Goal: Transaction & Acquisition: Purchase product/service

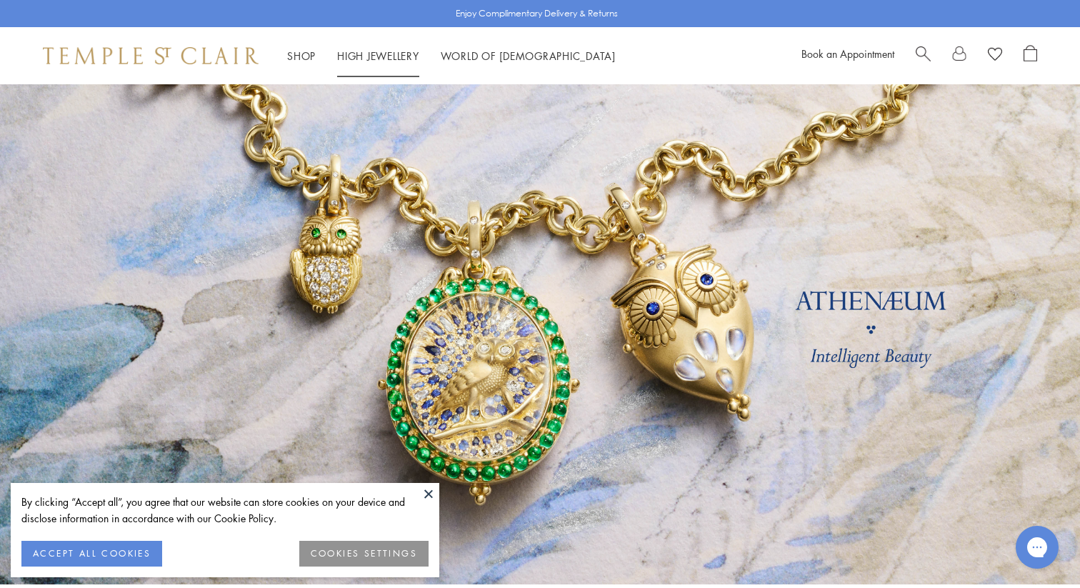
click at [385, 64] on li "High Jewellery High Jewellery" at bounding box center [378, 56] width 82 height 18
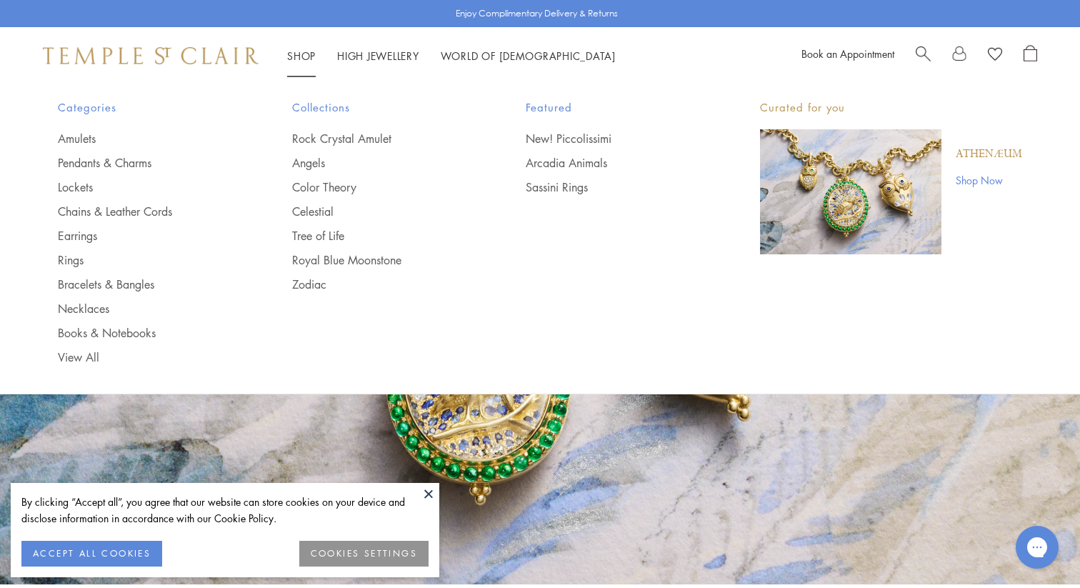
click at [299, 51] on link "Shop Shop" at bounding box center [301, 56] width 29 height 14
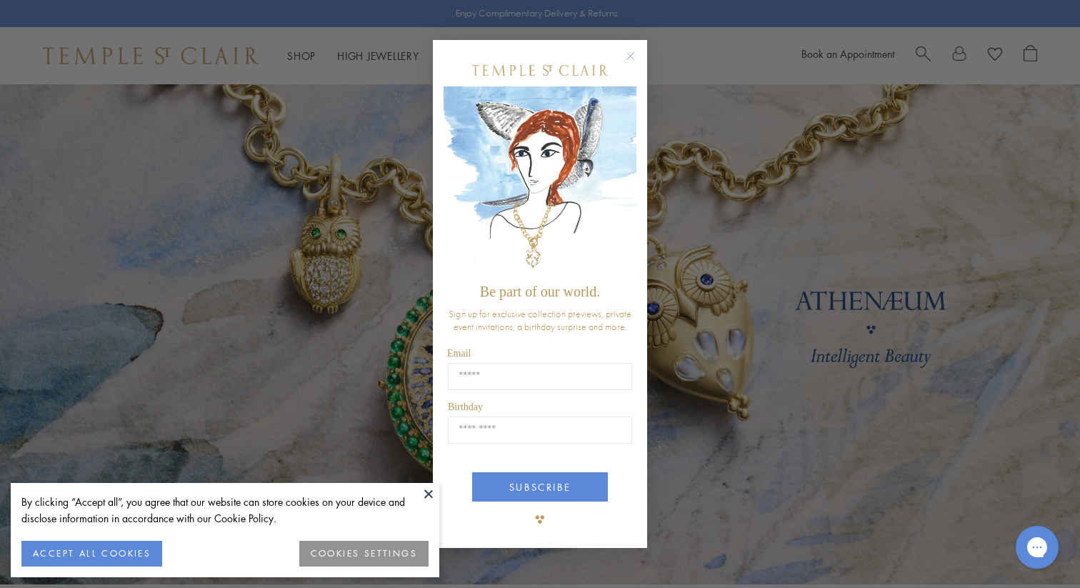
click at [69, 256] on div "Close dialog Be part of our world. Sign up for exclusive collection previews, p…" at bounding box center [540, 294] width 1080 height 588
click at [626, 61] on circle "Close dialog" at bounding box center [630, 55] width 17 height 17
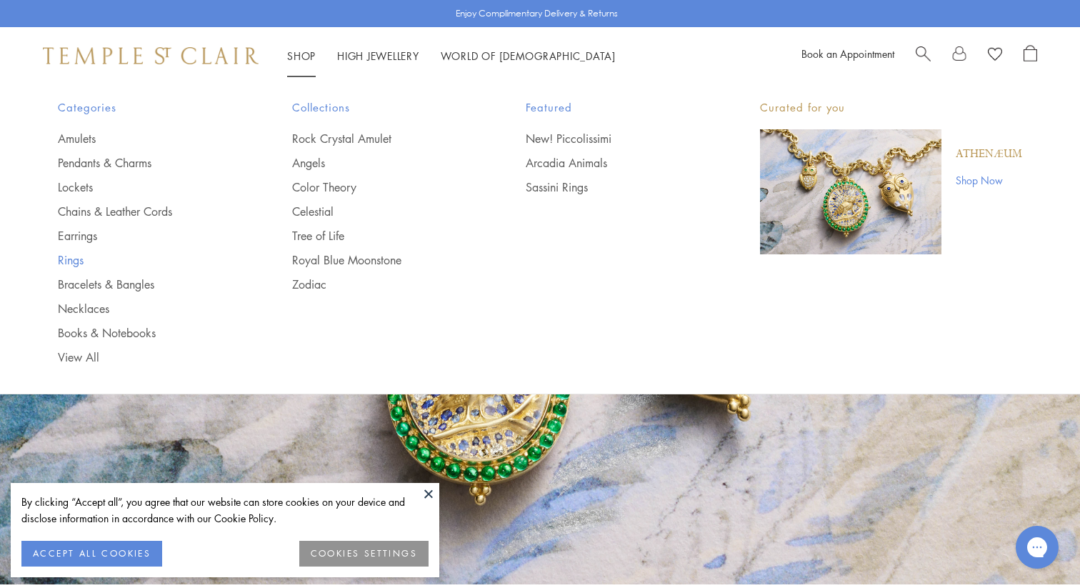
click at [68, 259] on link "Rings" at bounding box center [146, 260] width 177 height 16
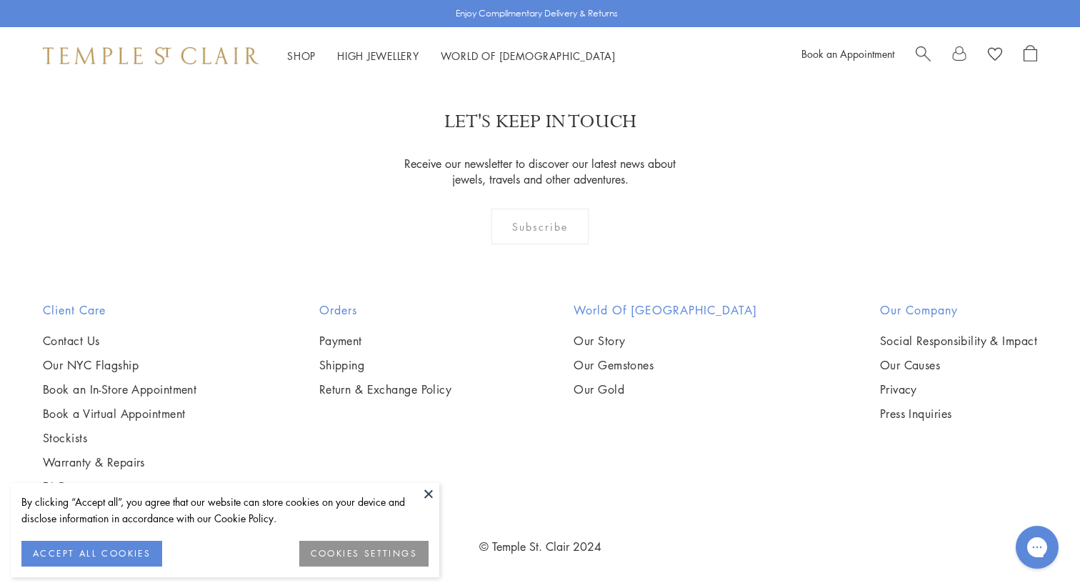
scroll to position [6455, 0]
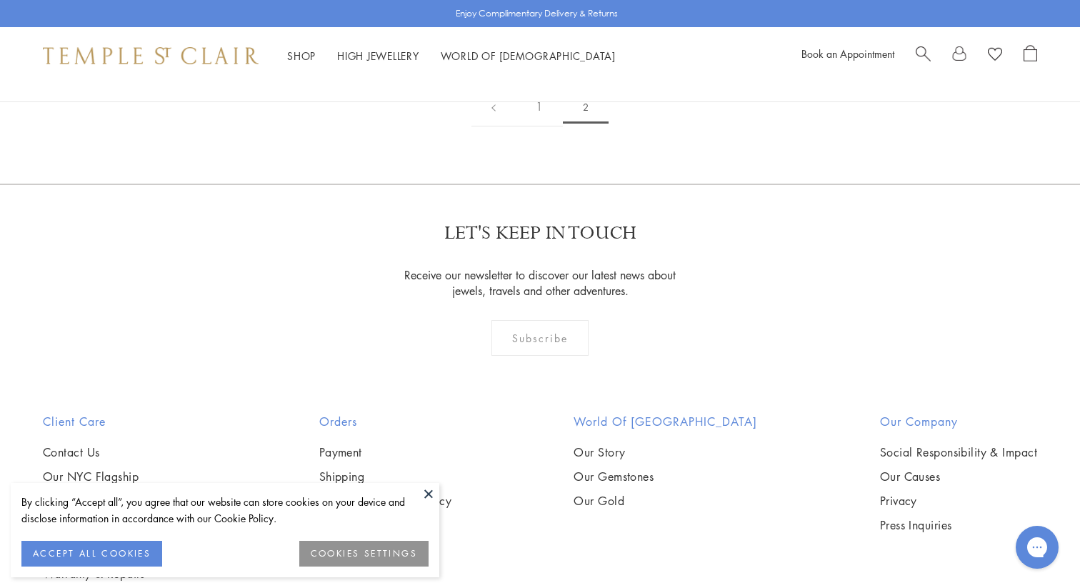
scroll to position [500, 0]
